Goal: Task Accomplishment & Management: Manage account settings

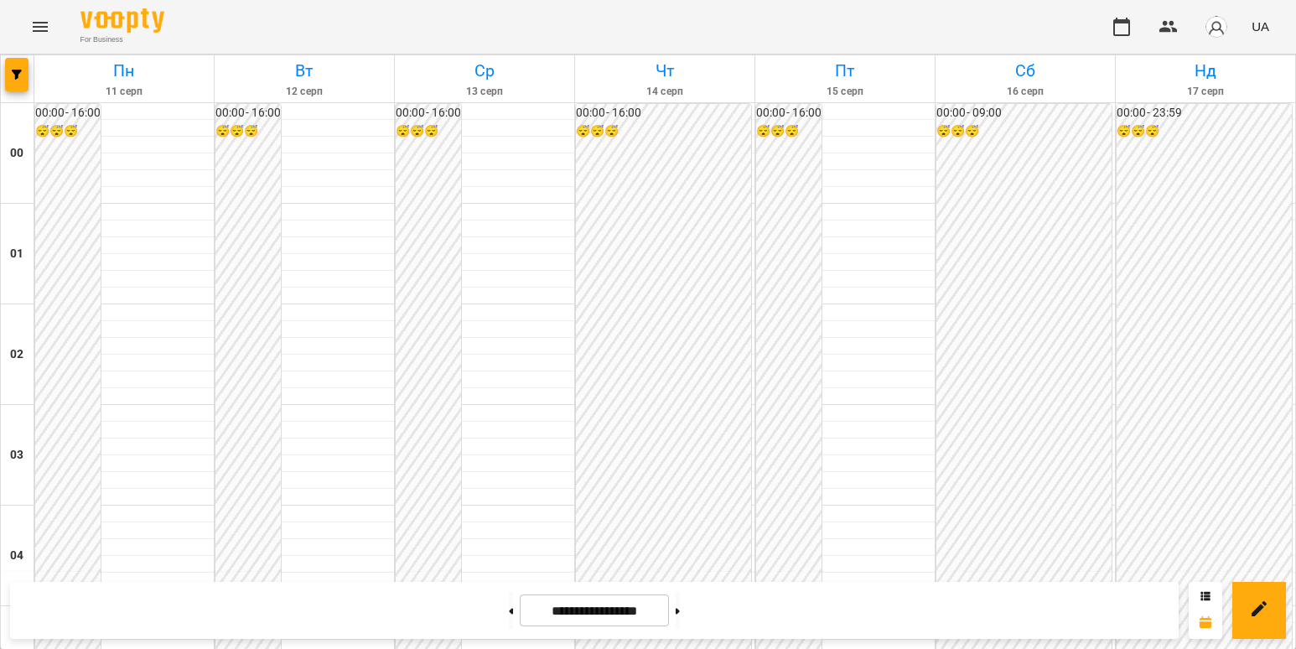
scroll to position [838, 0]
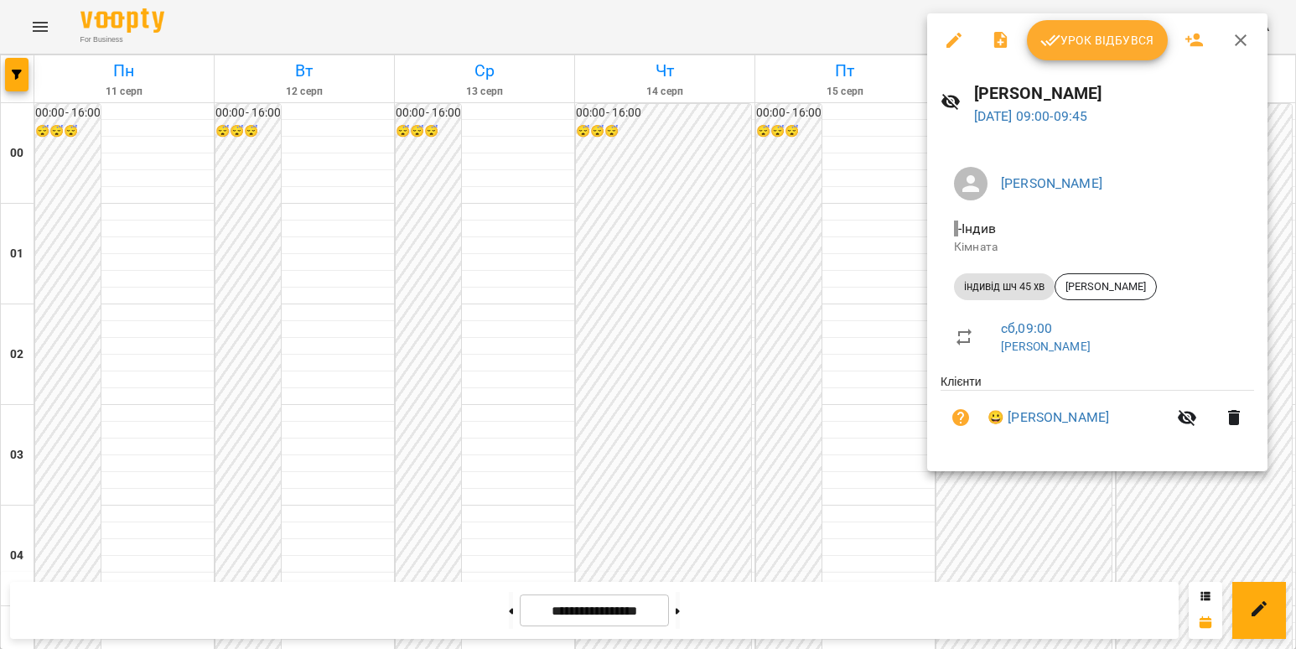
click at [950, 213] on li "- [PERSON_NAME]" at bounding box center [1096, 237] width 313 height 60
click at [1118, 42] on span "Урок відбувся" at bounding box center [1097, 40] width 114 height 20
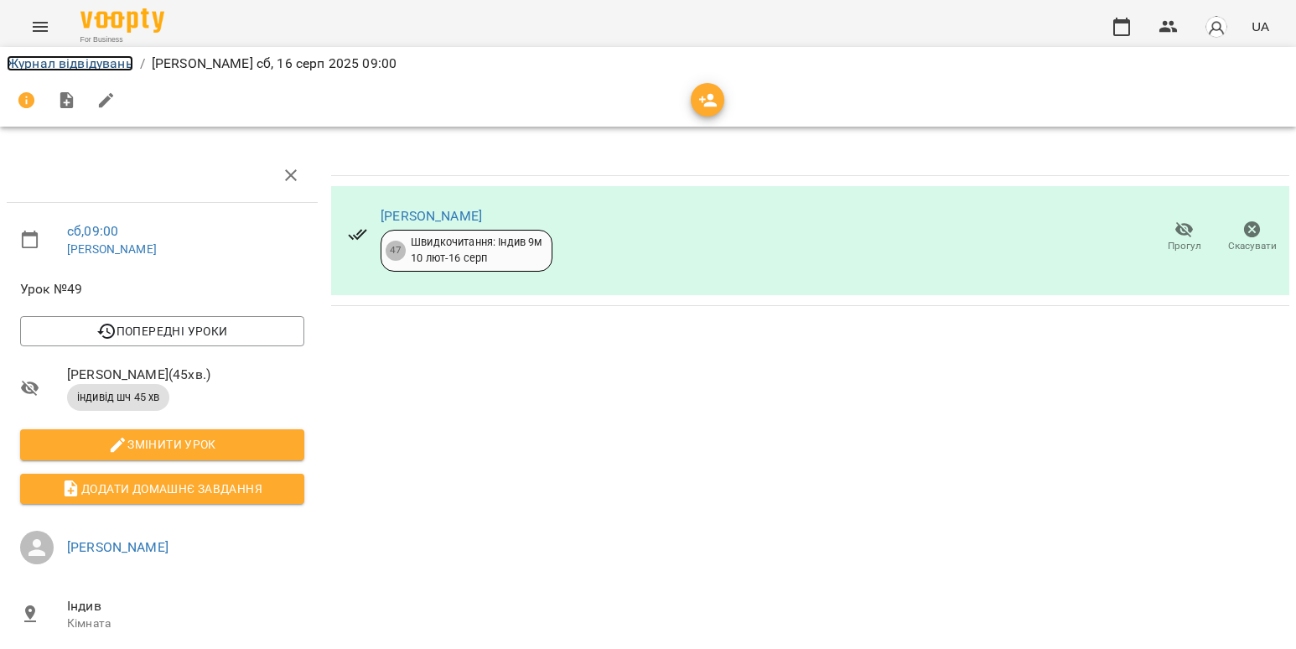
click at [80, 65] on link "Журнал відвідувань" at bounding box center [70, 63] width 127 height 16
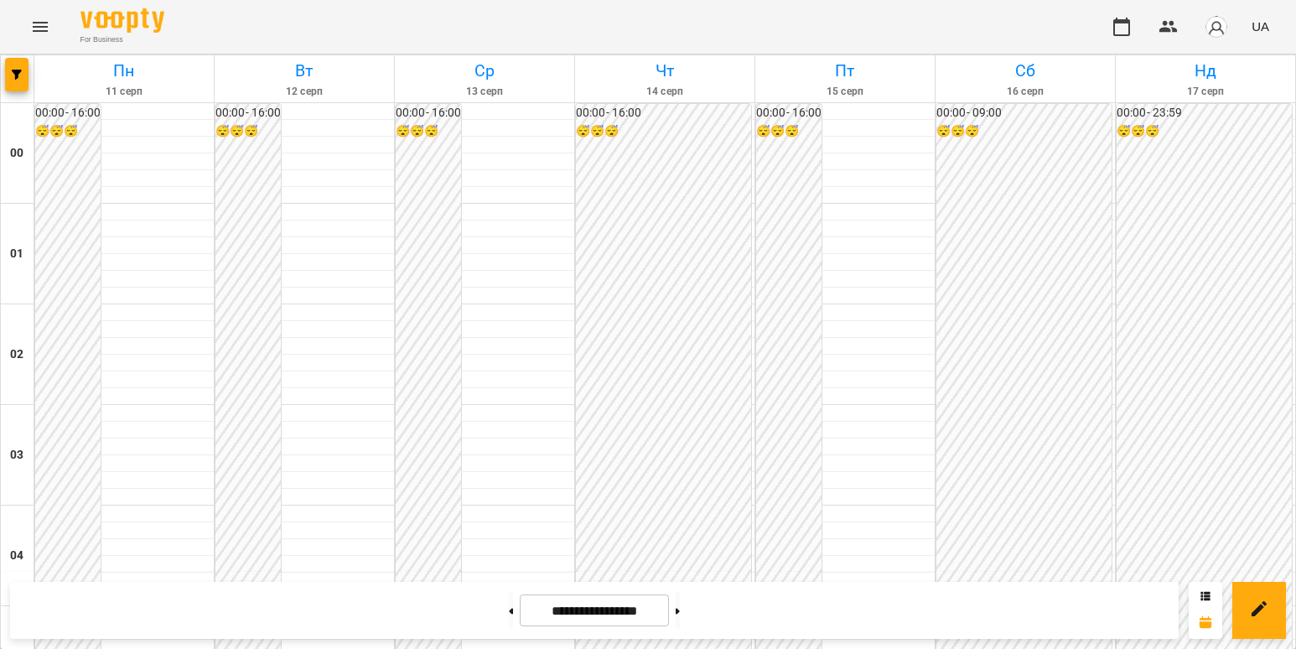
scroll to position [922, 0]
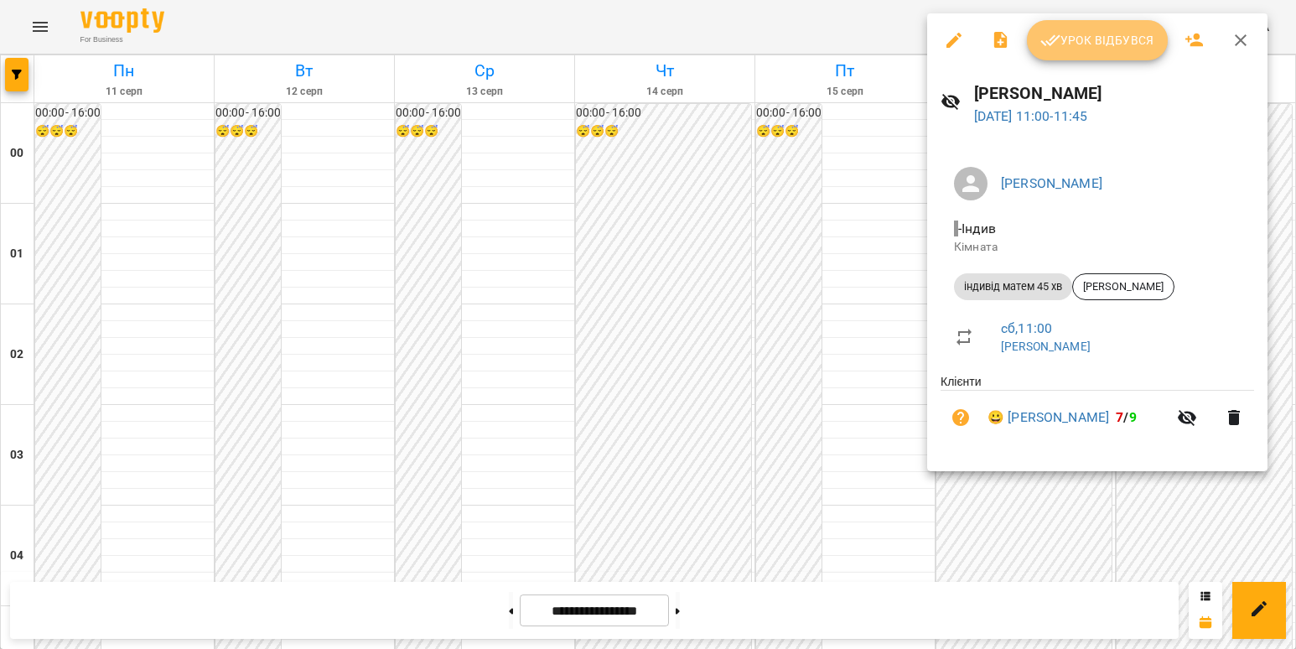
click at [1065, 59] on button "Урок відбувся" at bounding box center [1097, 40] width 141 height 40
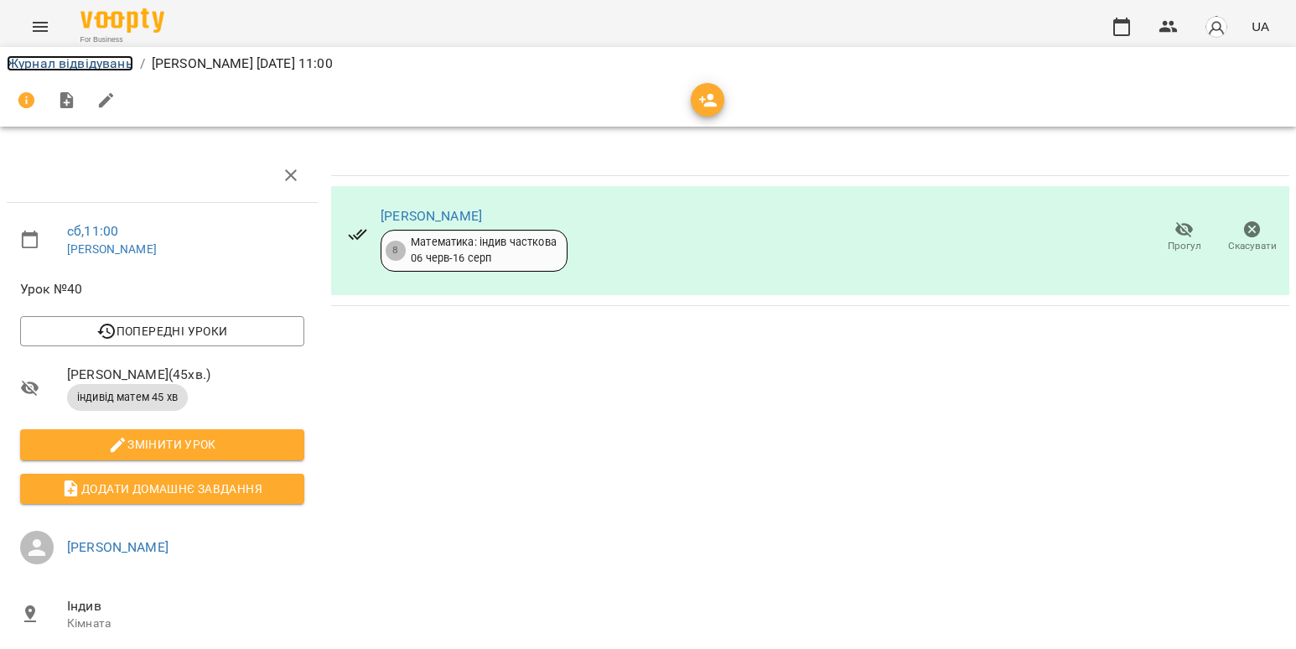
click at [86, 70] on link "Журнал відвідувань" at bounding box center [70, 63] width 127 height 16
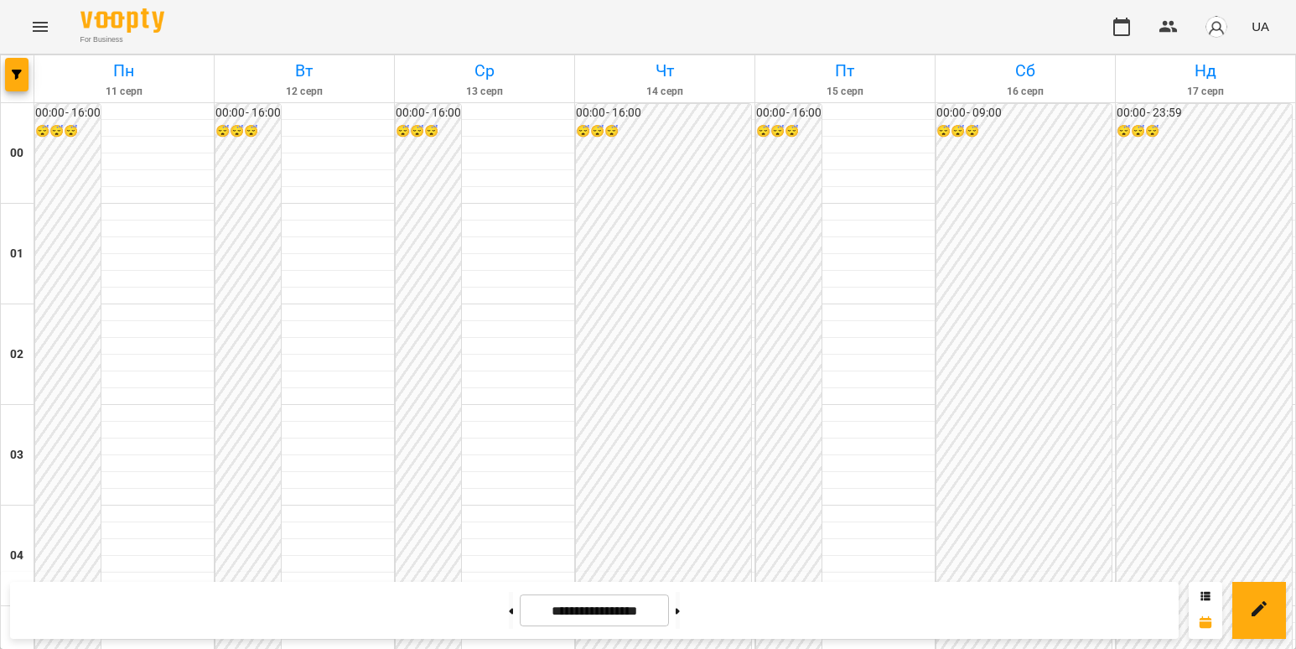
scroll to position [922, 0]
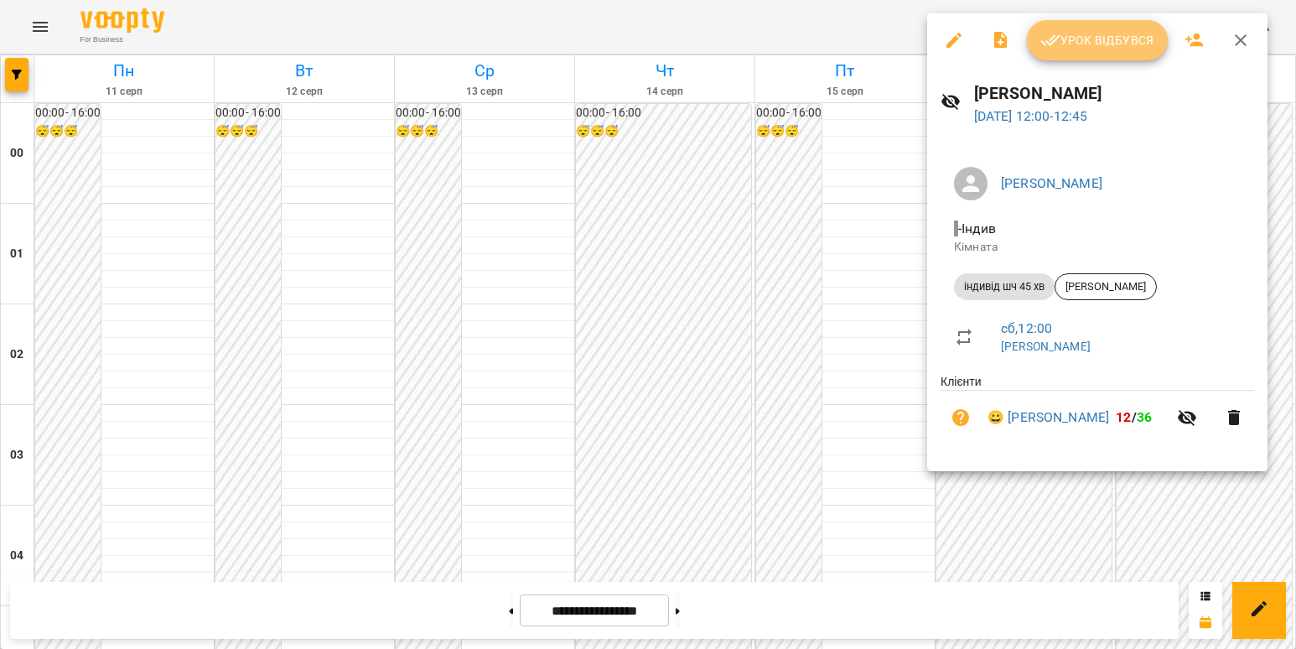
click at [1148, 32] on span "Урок відбувся" at bounding box center [1097, 40] width 114 height 20
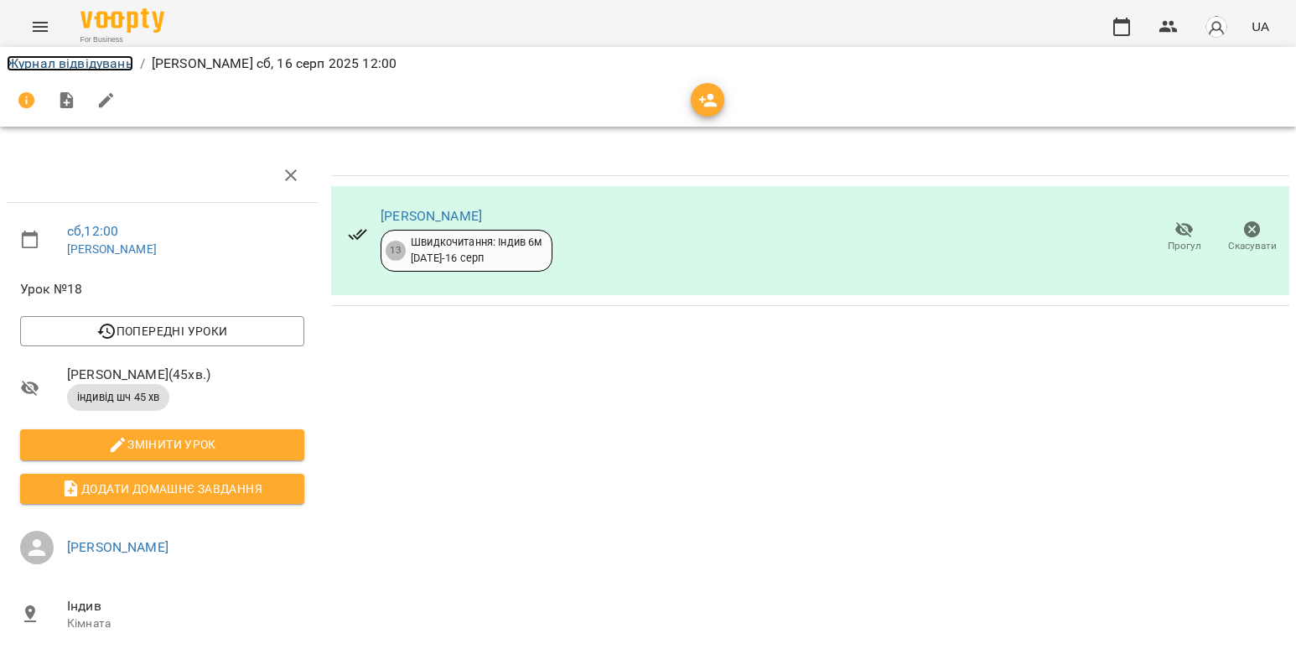
click at [100, 64] on link "Журнал відвідувань" at bounding box center [70, 63] width 127 height 16
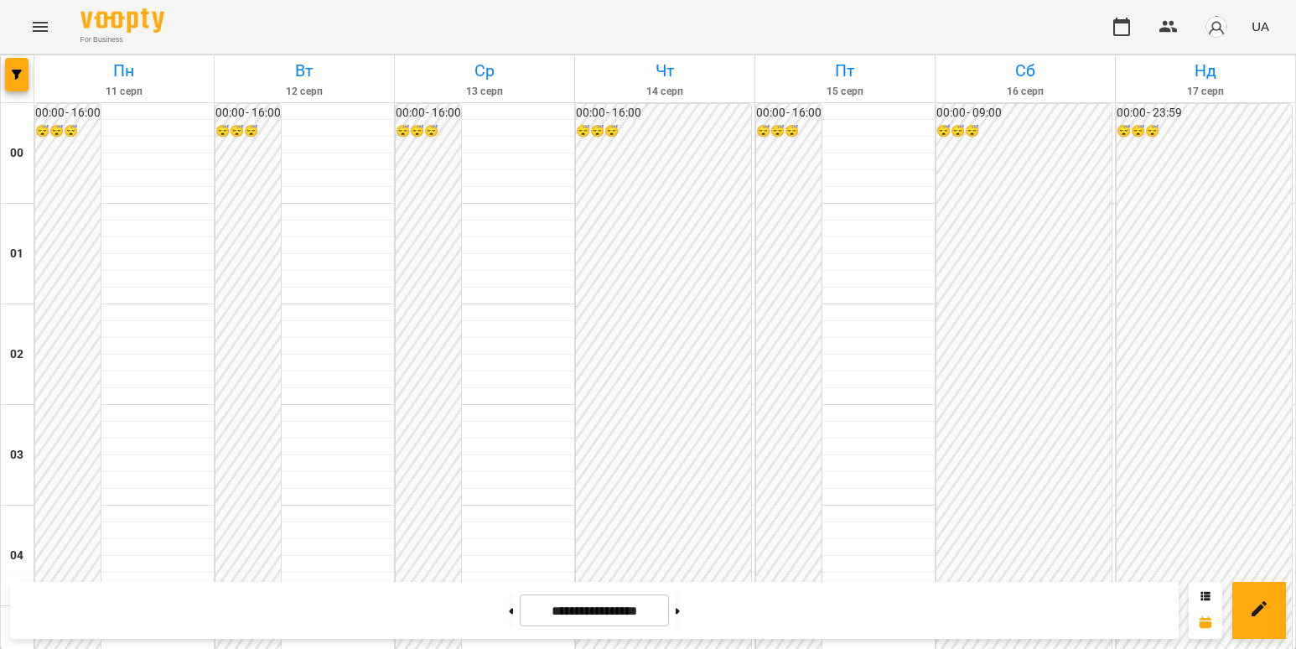
scroll to position [1593, 0]
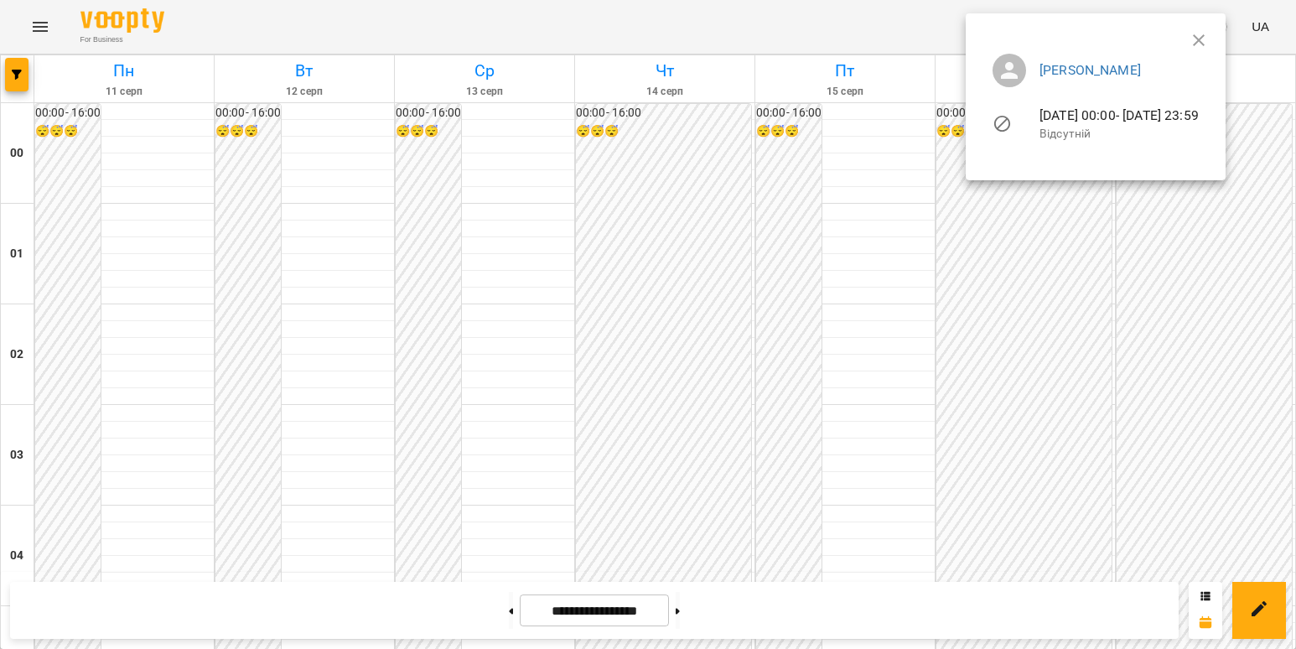
click at [806, 298] on div at bounding box center [648, 324] width 1296 height 649
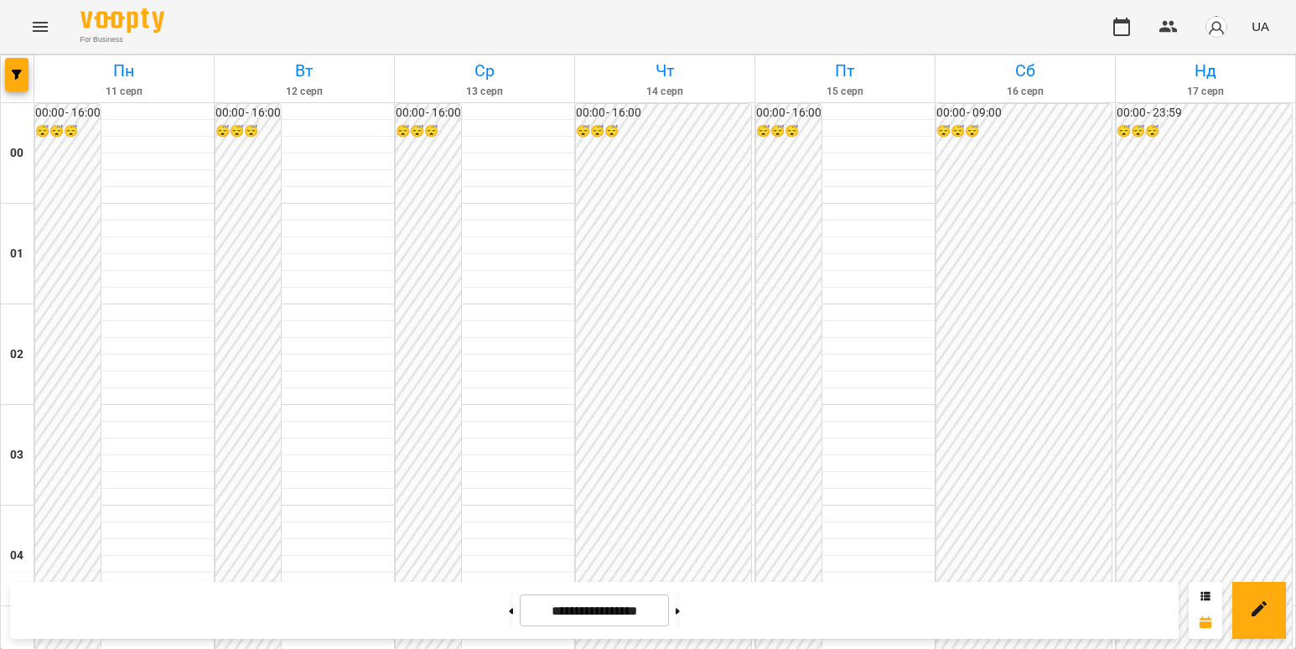
scroll to position [1676, 0]
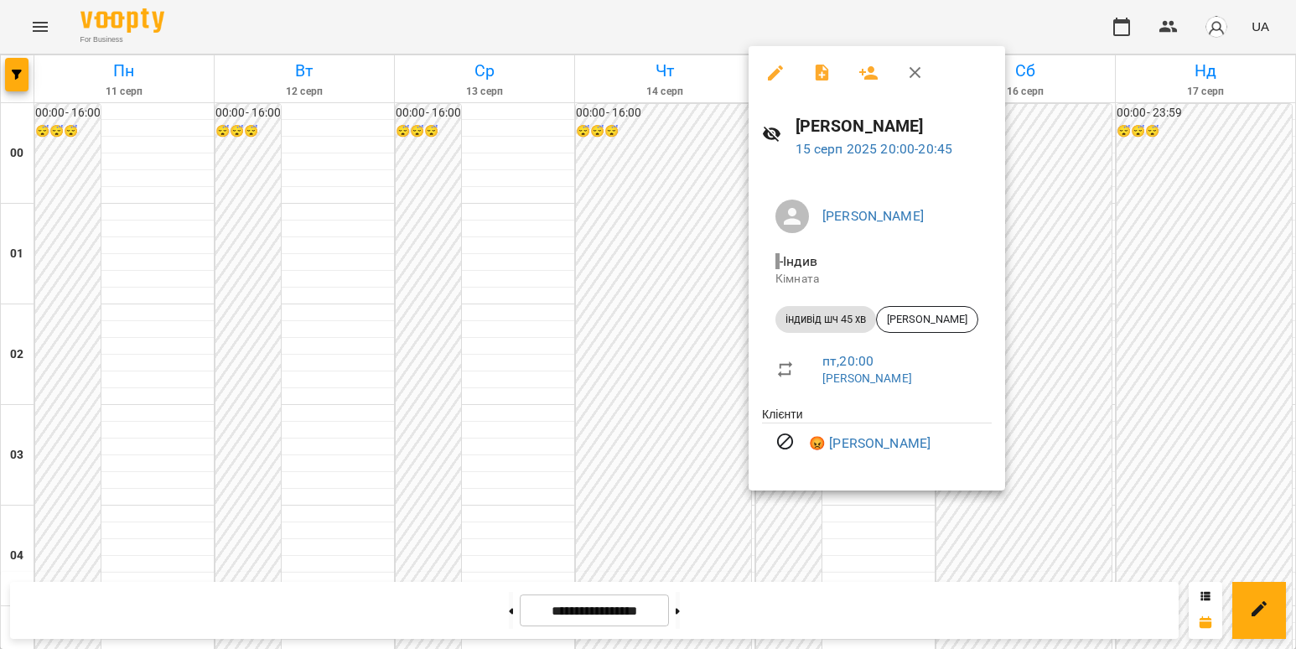
click at [1154, 433] on div at bounding box center [648, 324] width 1296 height 649
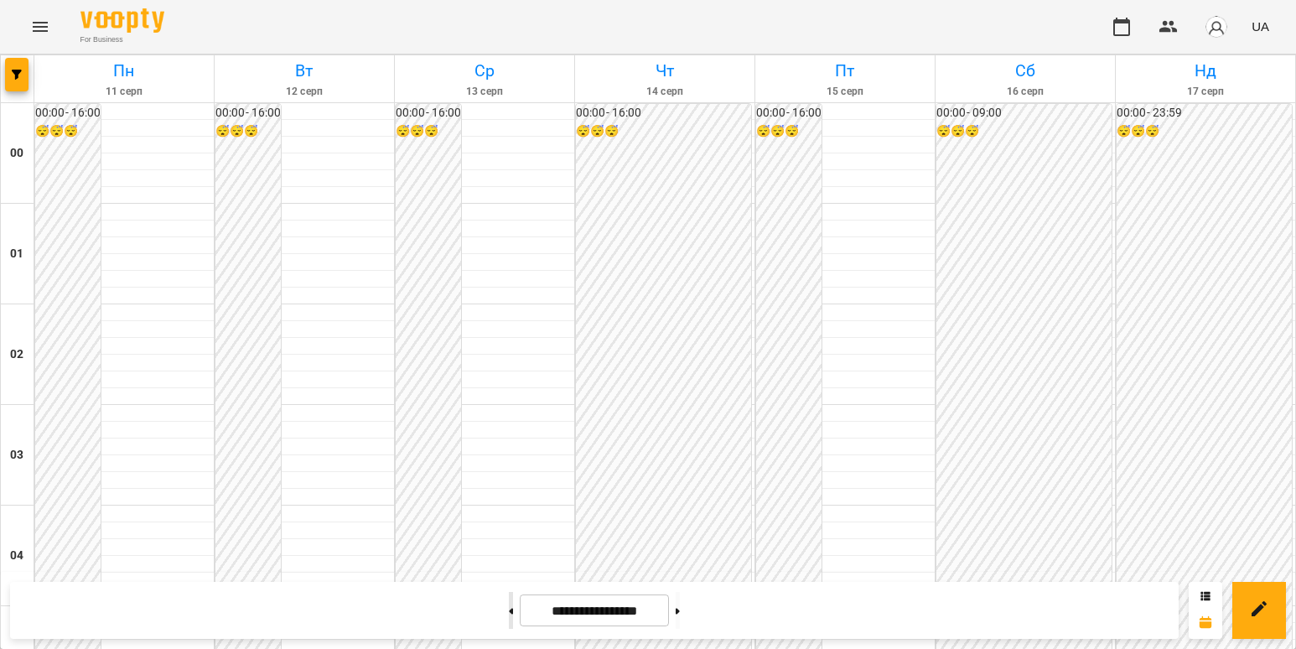
click at [509, 612] on button at bounding box center [511, 610] width 4 height 37
type input "**********"
